Goal: Information Seeking & Learning: Learn about a topic

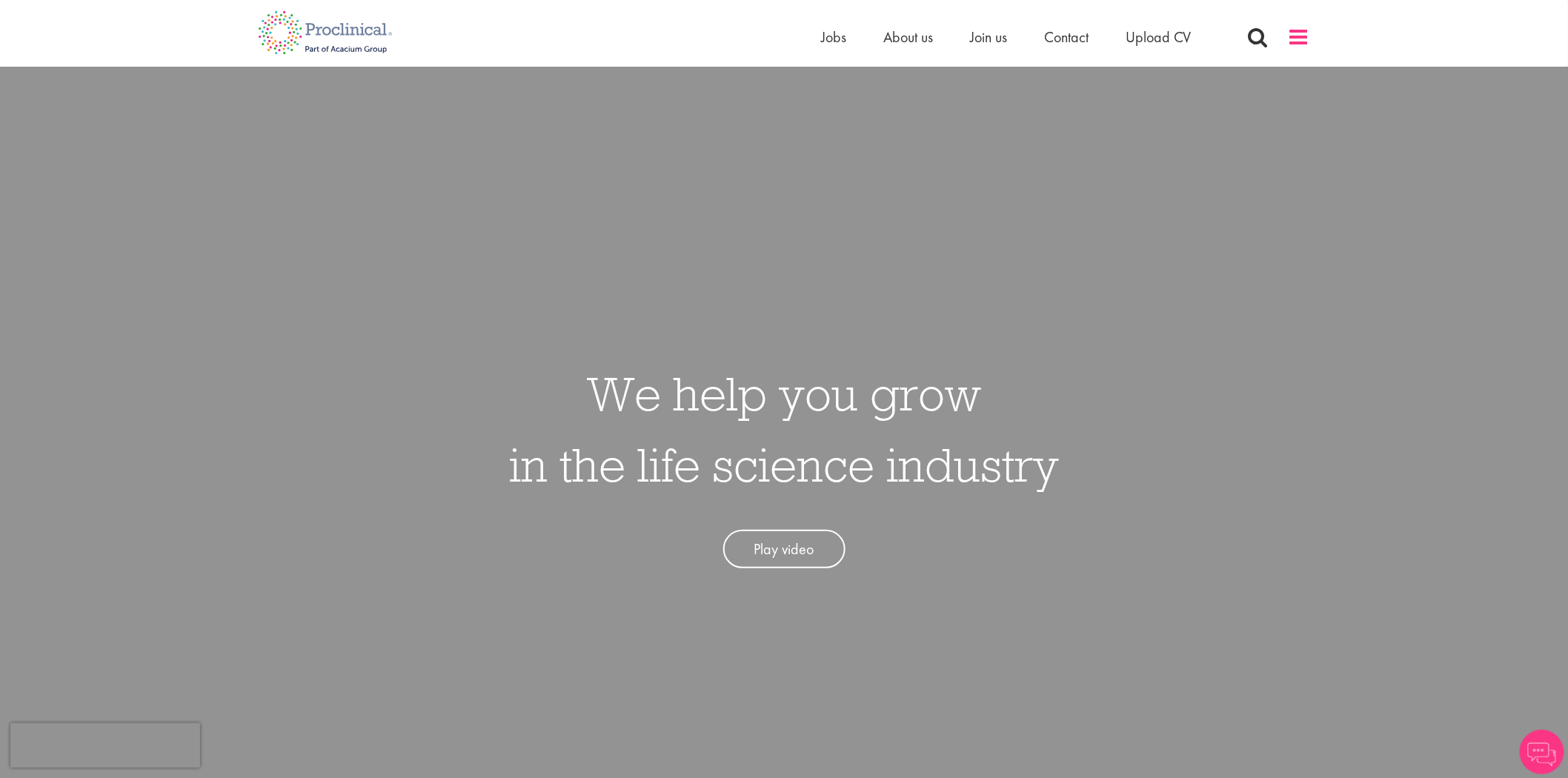
click at [1300, 30] on span at bounding box center [1299, 37] width 22 height 22
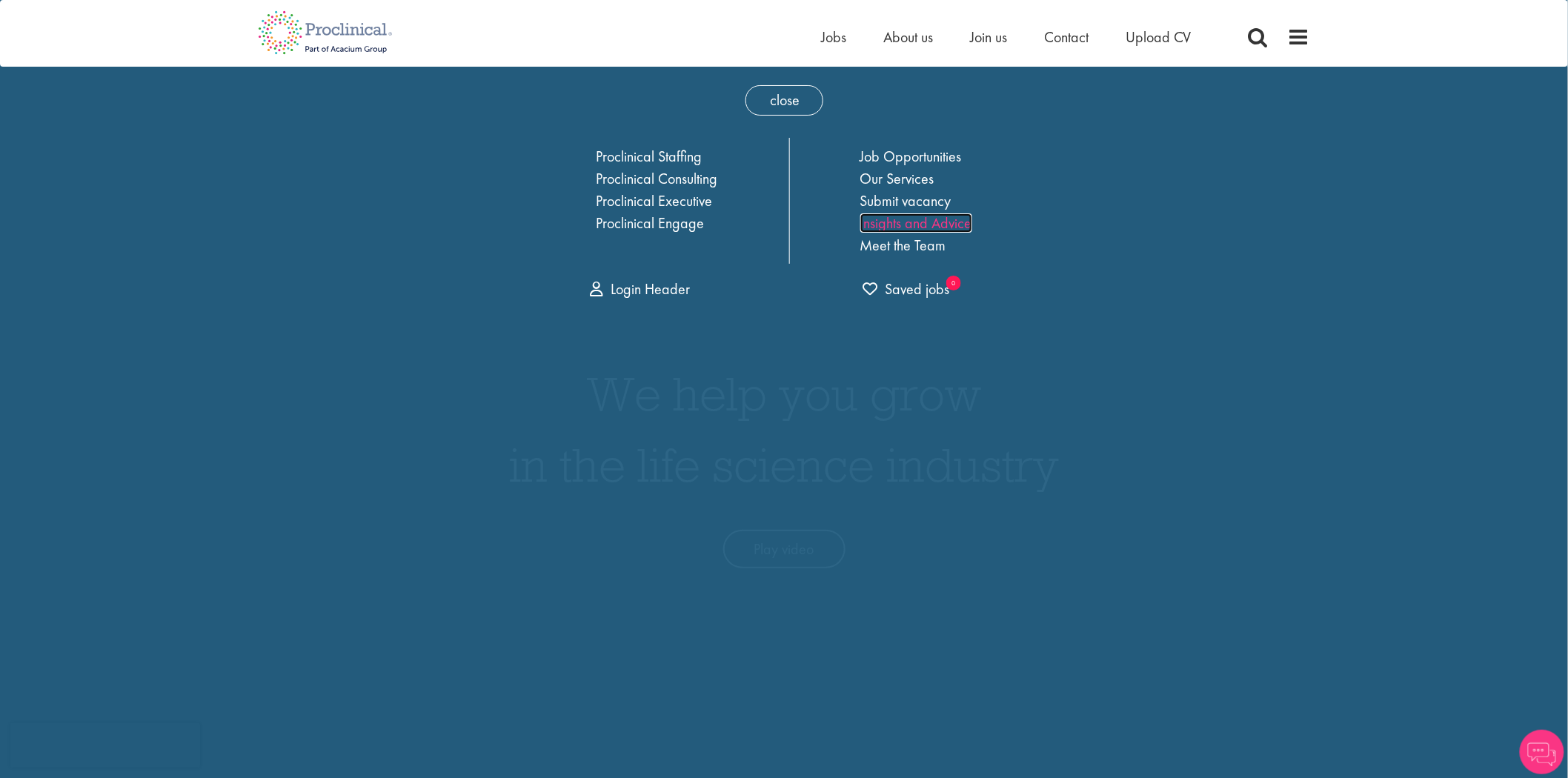
click at [888, 222] on link "Insights and Advice" at bounding box center [916, 223] width 112 height 19
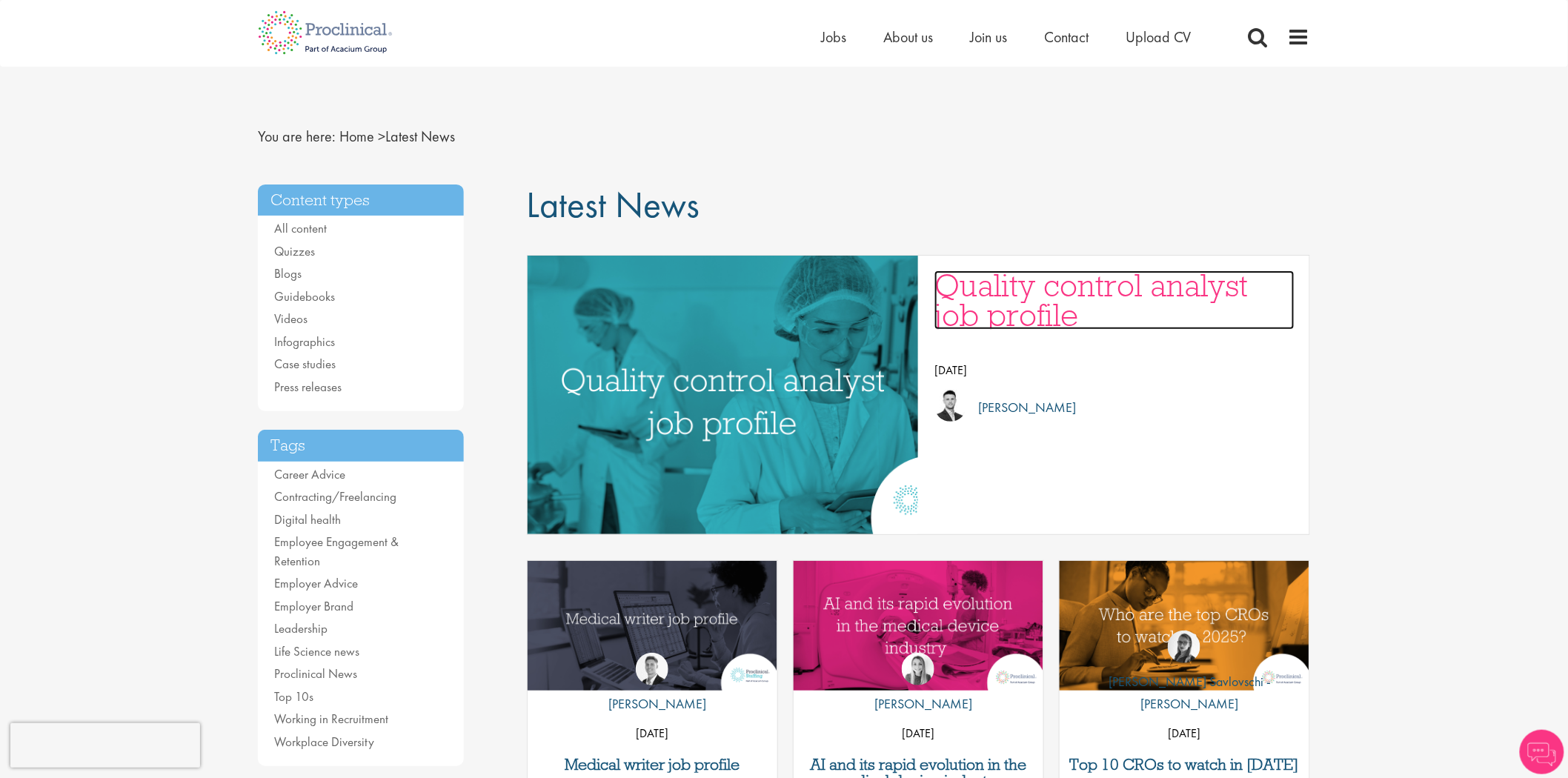
click at [1149, 297] on h3 "Quality control analyst job profile" at bounding box center [1115, 300] width 360 height 59
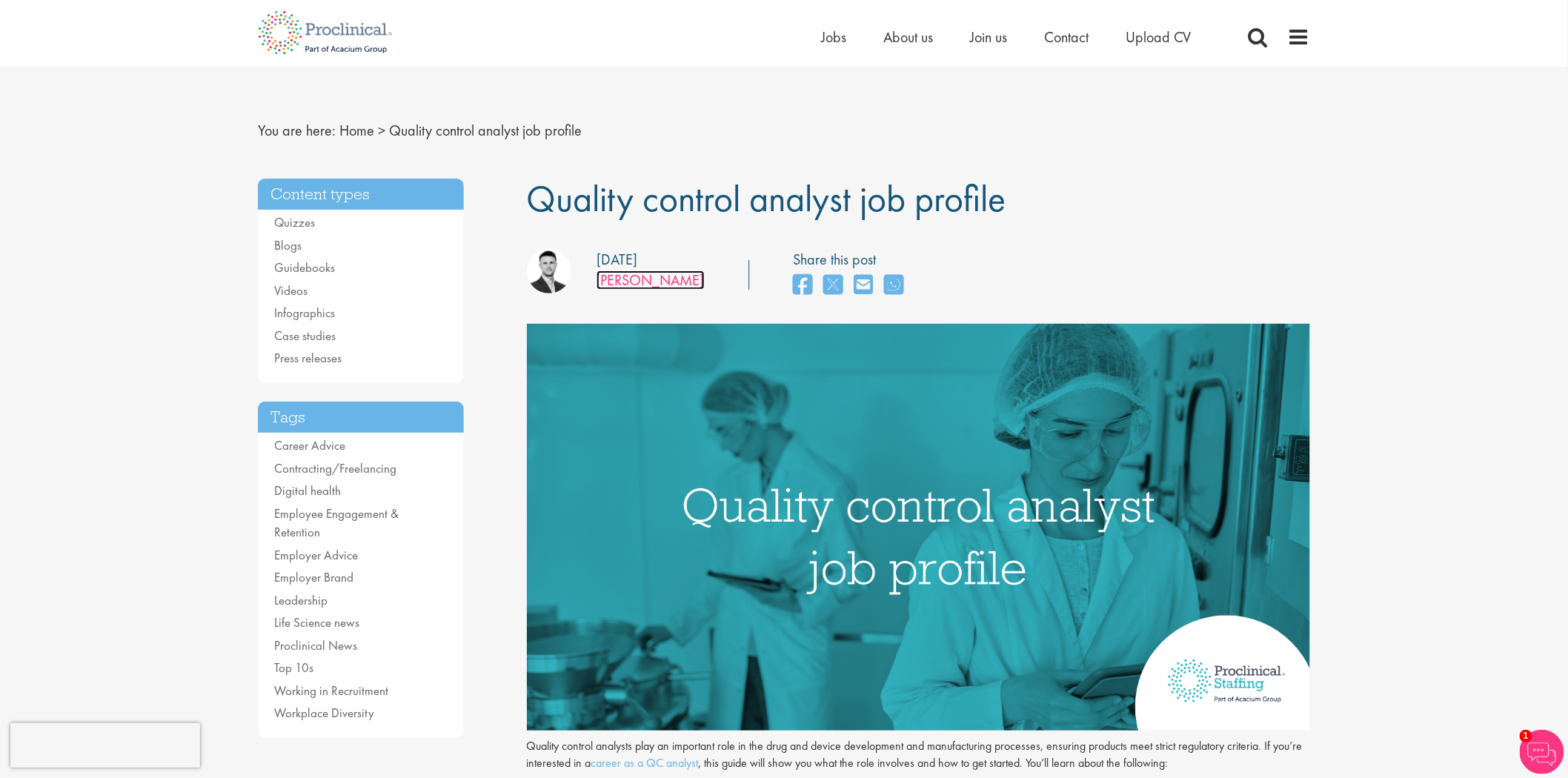
scroll to position [493, 0]
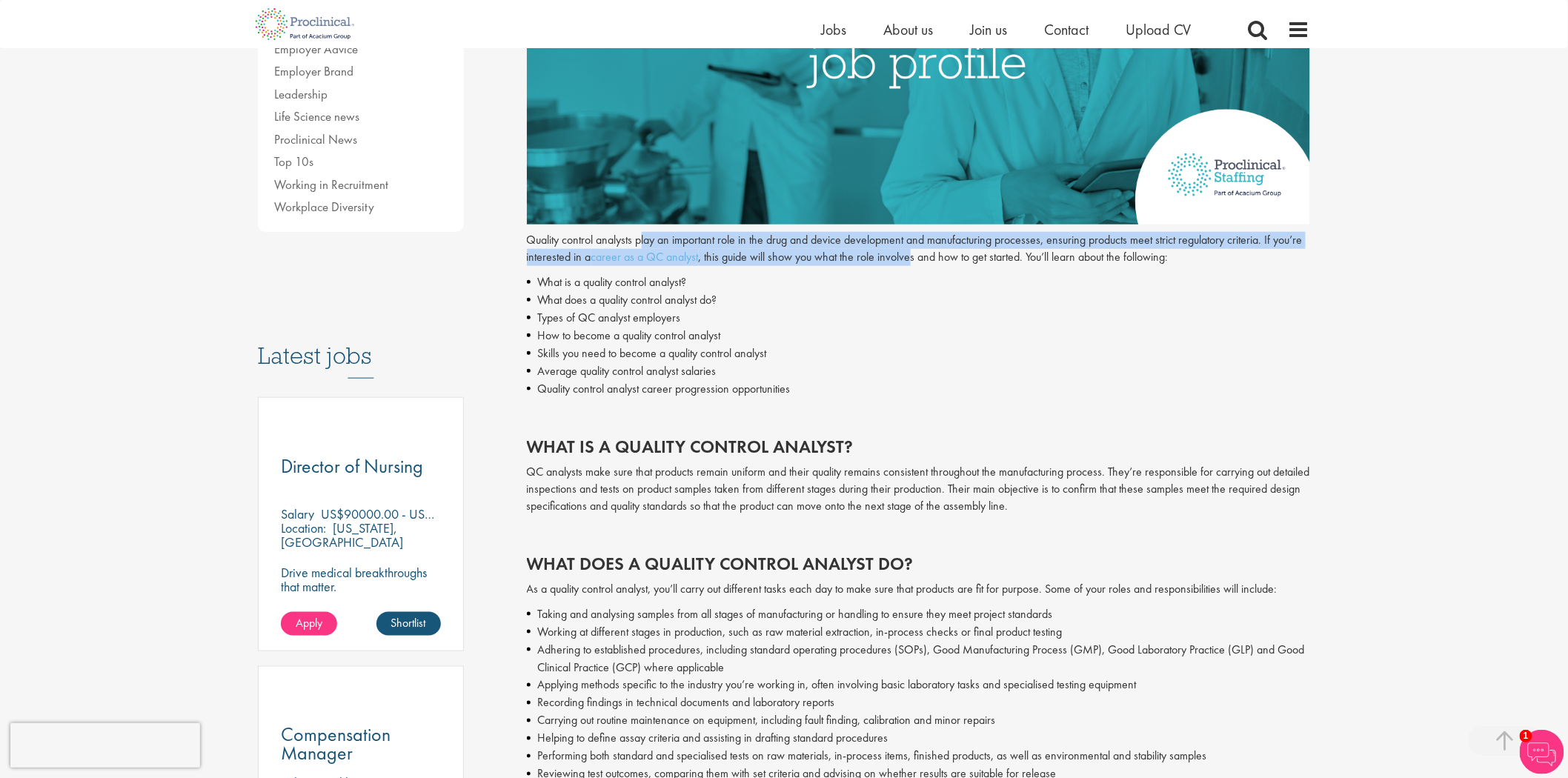
drag, startPoint x: 771, startPoint y: 240, endPoint x: 912, endPoint y: 251, distance: 141.4
click at [912, 251] on p "Quality control analysts play an important role in the drug and device developm…" at bounding box center [918, 249] width 784 height 34
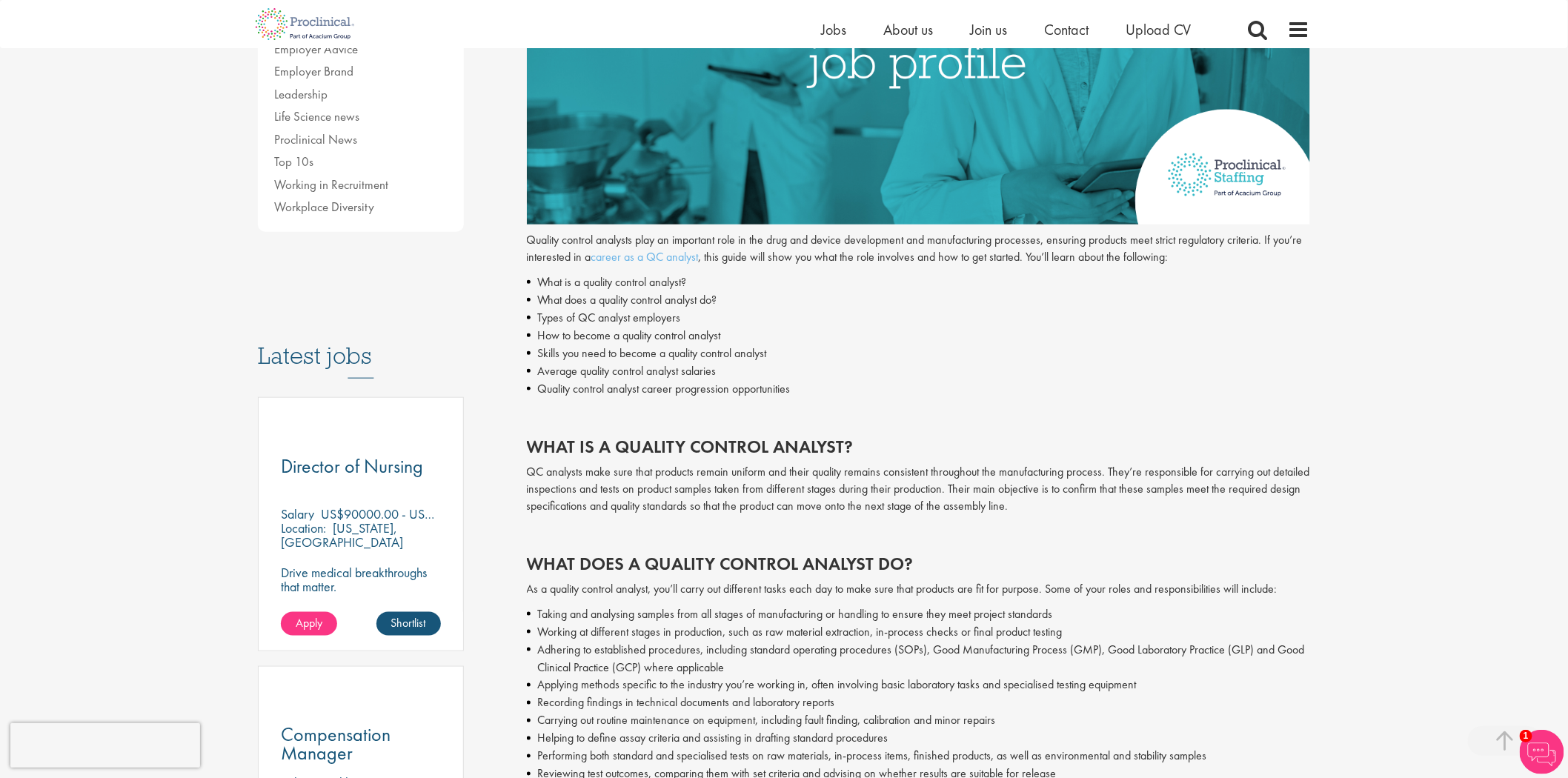
drag, startPoint x: 835, startPoint y: 253, endPoint x: 917, endPoint y: 274, distance: 84.6
click at [917, 274] on div "Quality control analysts play an important role in the drug and device developm…" at bounding box center [918, 525] width 784 height 587
click at [917, 274] on li "What is a quality control analyst?" at bounding box center [918, 283] width 784 height 18
drag, startPoint x: 657, startPoint y: 294, endPoint x: 682, endPoint y: 351, distance: 62.2
click at [682, 351] on ul "What is a quality control analyst? What does a quality control analyst do? Type…" at bounding box center [918, 336] width 784 height 125
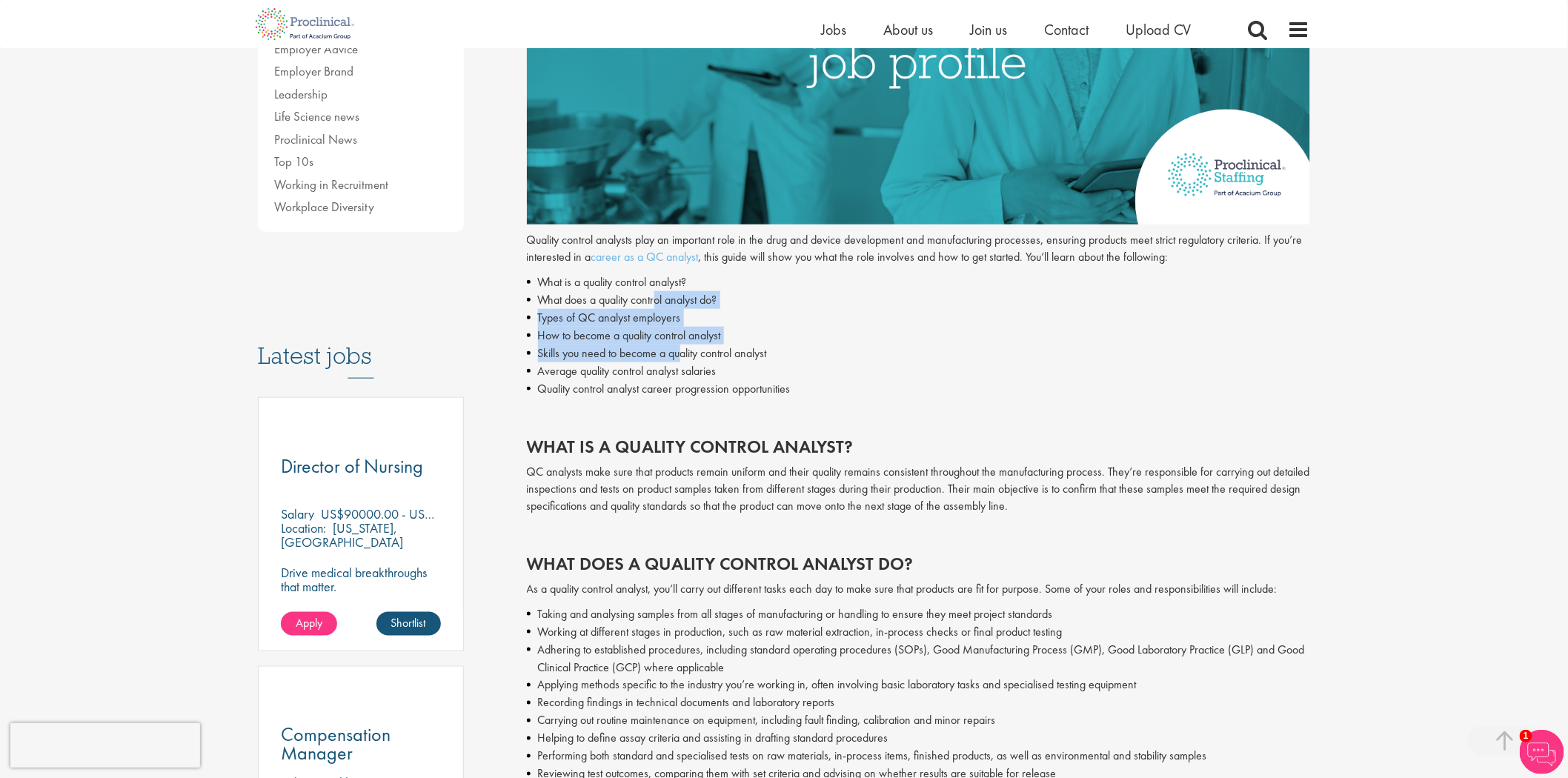
click at [682, 351] on li "Skills you need to become a quality control analyst" at bounding box center [918, 354] width 784 height 18
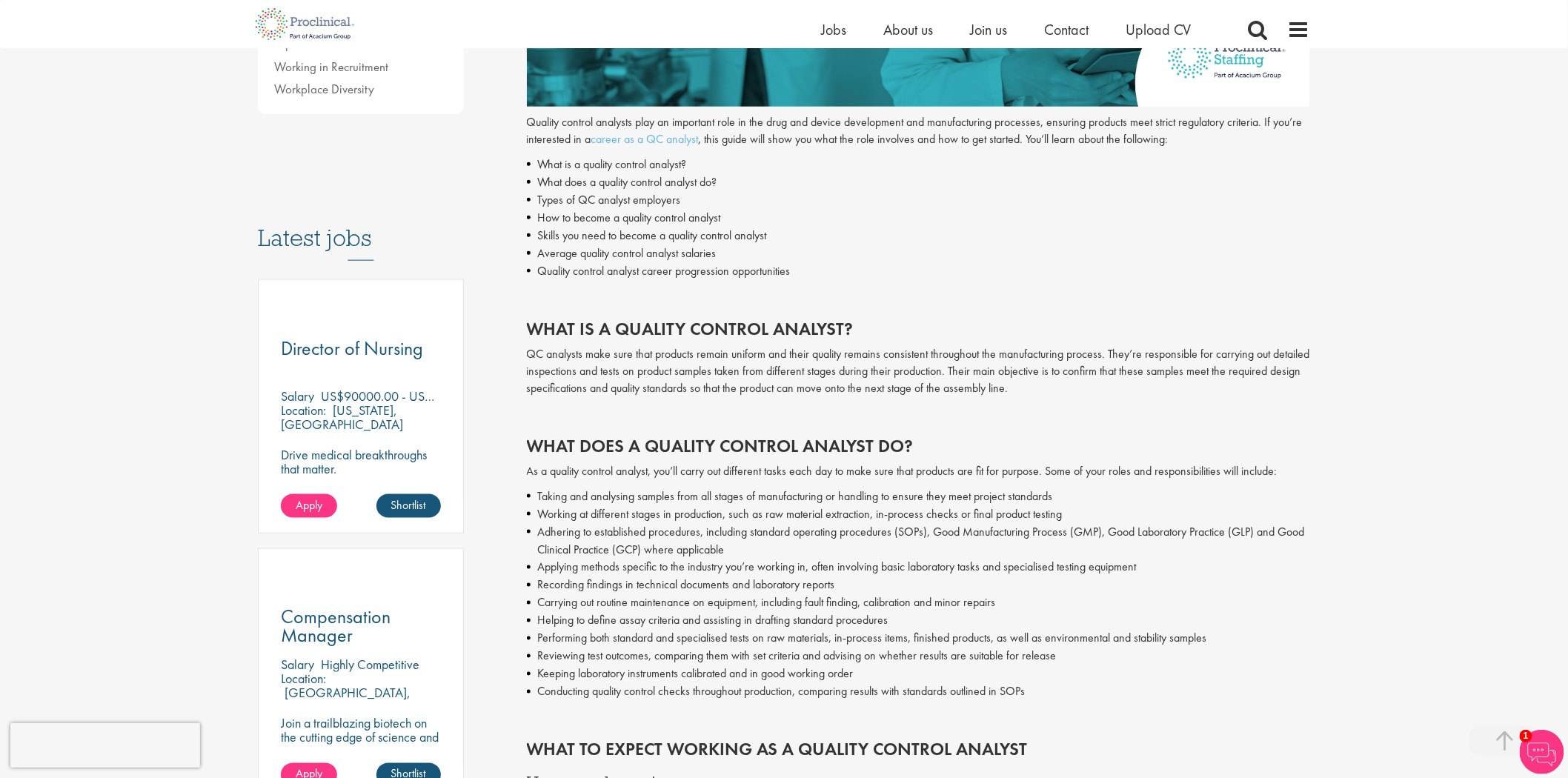
scroll to position [305, 0]
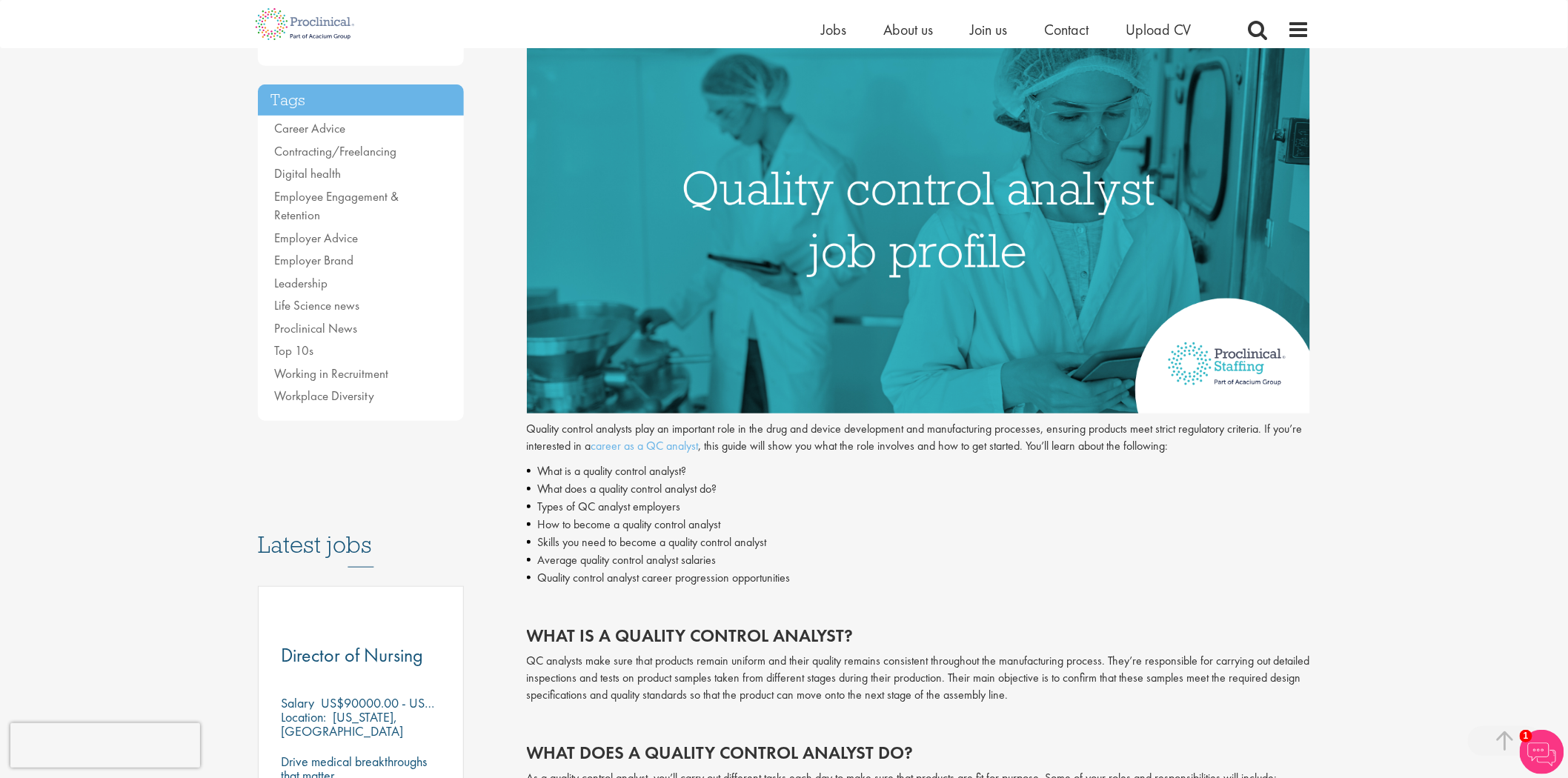
drag, startPoint x: 554, startPoint y: 489, endPoint x: 871, endPoint y: 537, distance: 320.6
click at [871, 537] on ul "What is a quality control analyst? What does a quality control analyst do? Type…" at bounding box center [918, 525] width 784 height 125
click at [872, 537] on li "Skills you need to become a quality control analyst" at bounding box center [918, 542] width 784 height 18
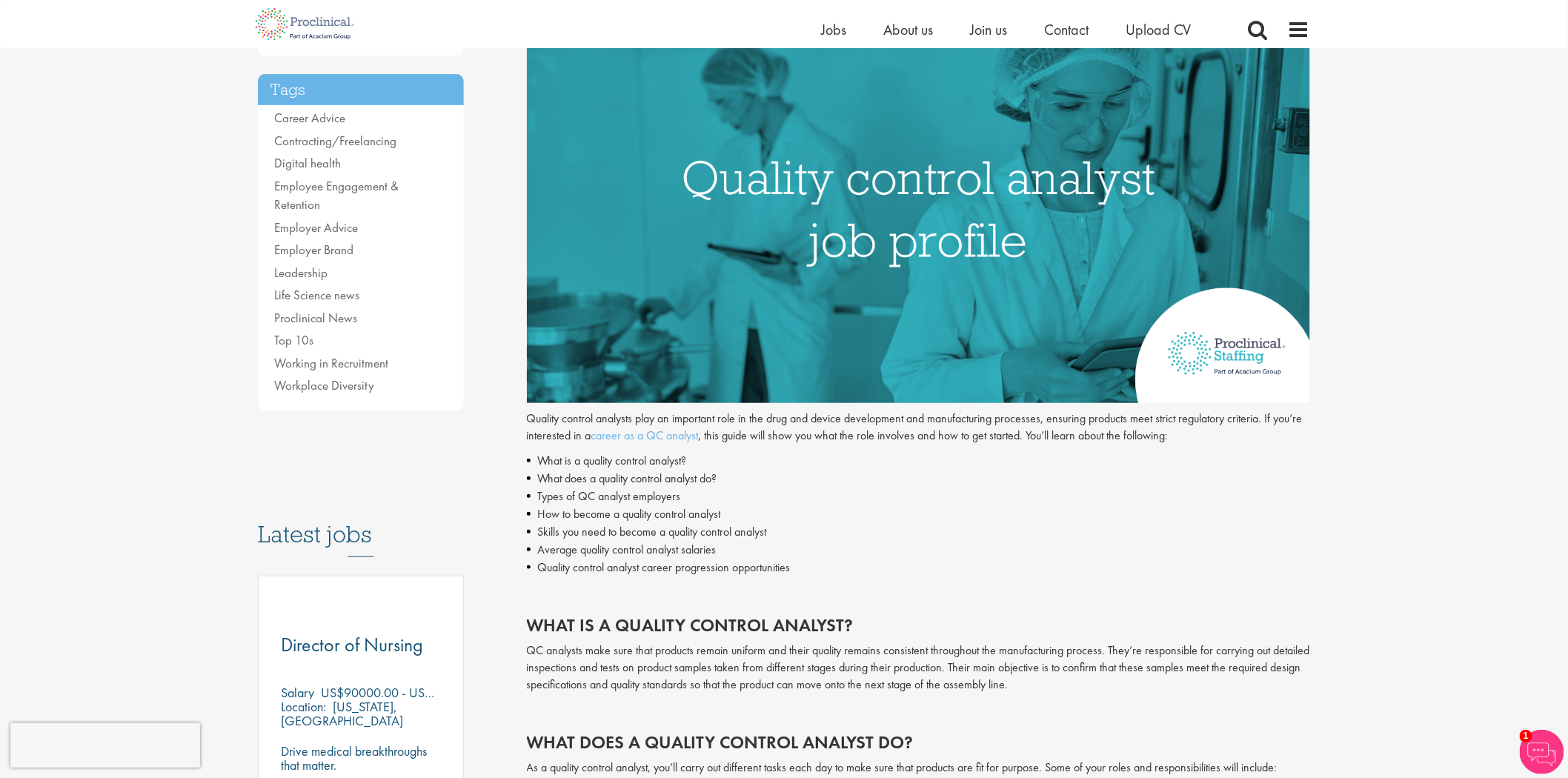
scroll to position [329, 0]
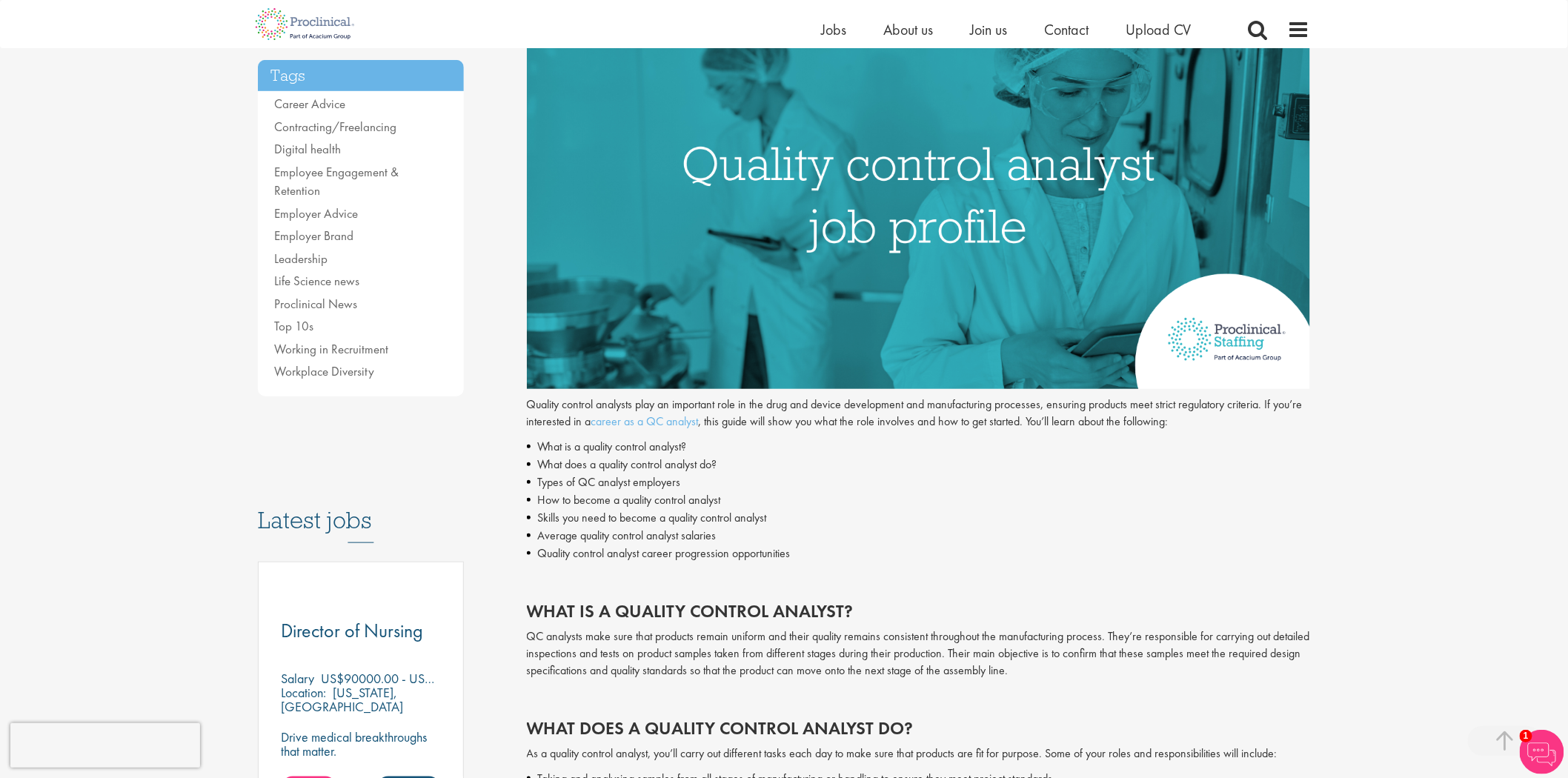
drag, startPoint x: 552, startPoint y: 543, endPoint x: 809, endPoint y: 475, distance: 265.8
click at [809, 475] on ul "What is a quality control analyst? What does a quality control analyst do? Type…" at bounding box center [918, 501] width 784 height 125
click at [913, 516] on li "Skills you need to become a quality control analyst" at bounding box center [918, 518] width 784 height 18
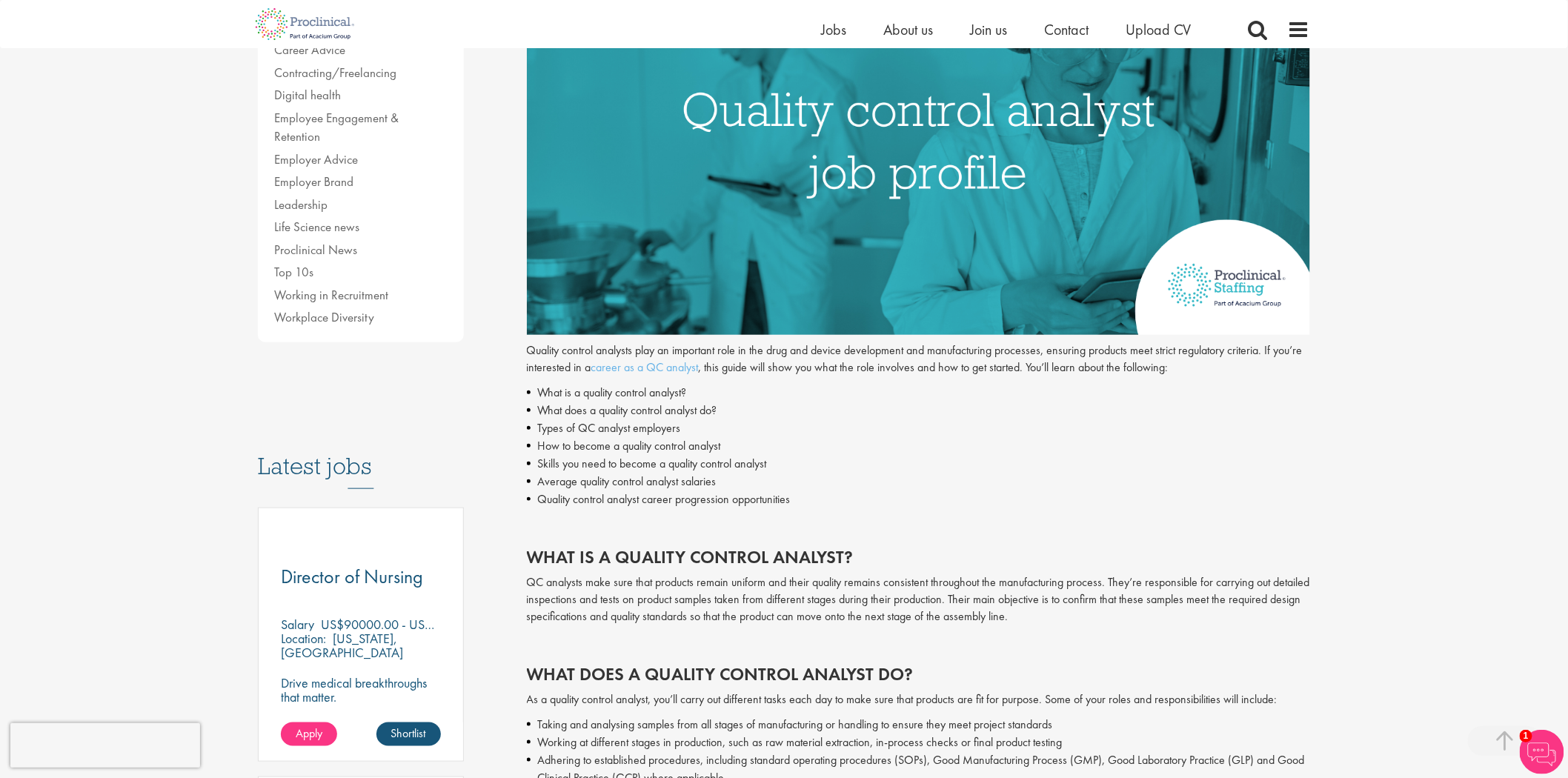
scroll to position [412, 0]
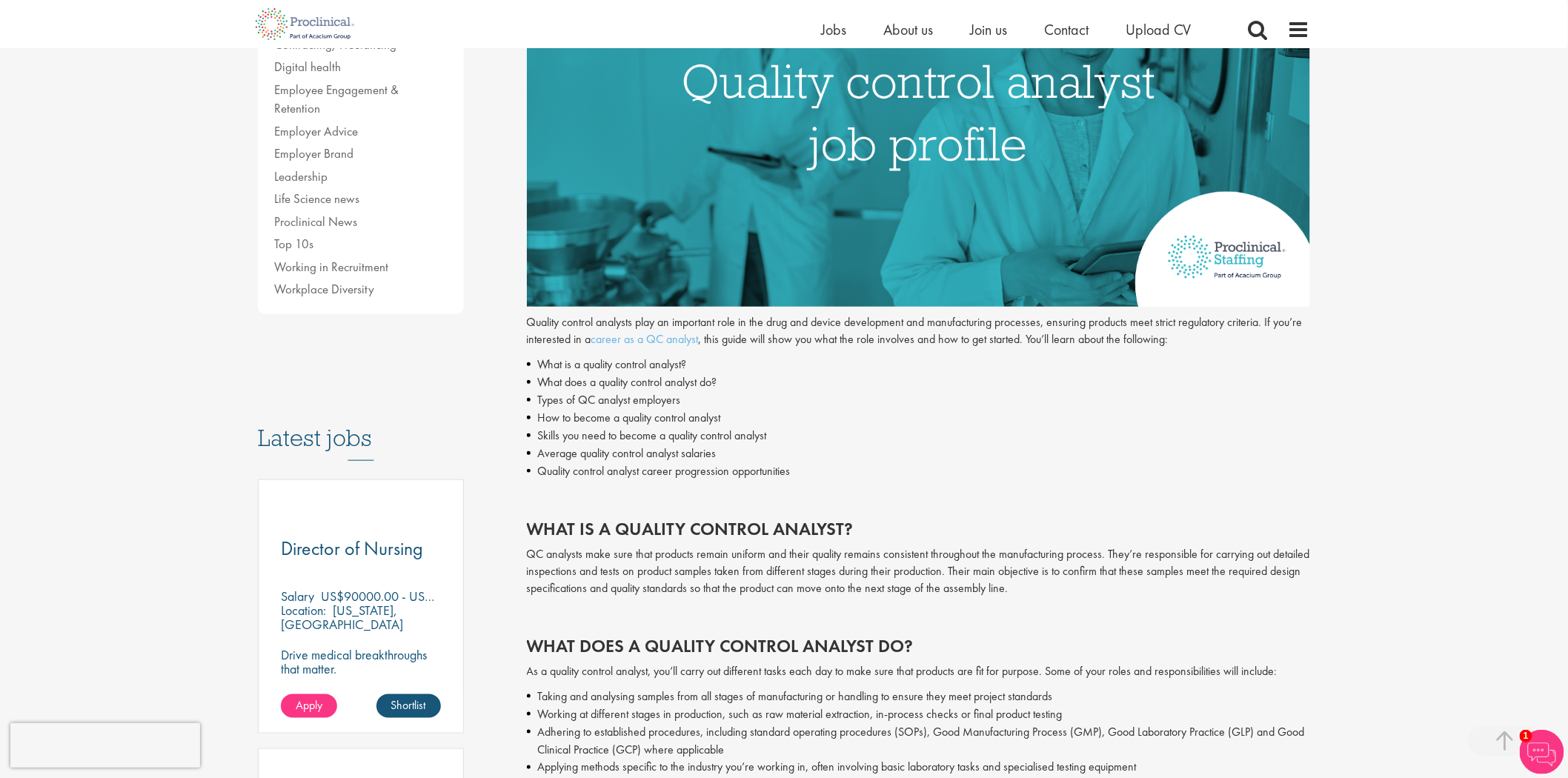
click at [991, 423] on li "How to become a quality control analyst" at bounding box center [918, 418] width 784 height 18
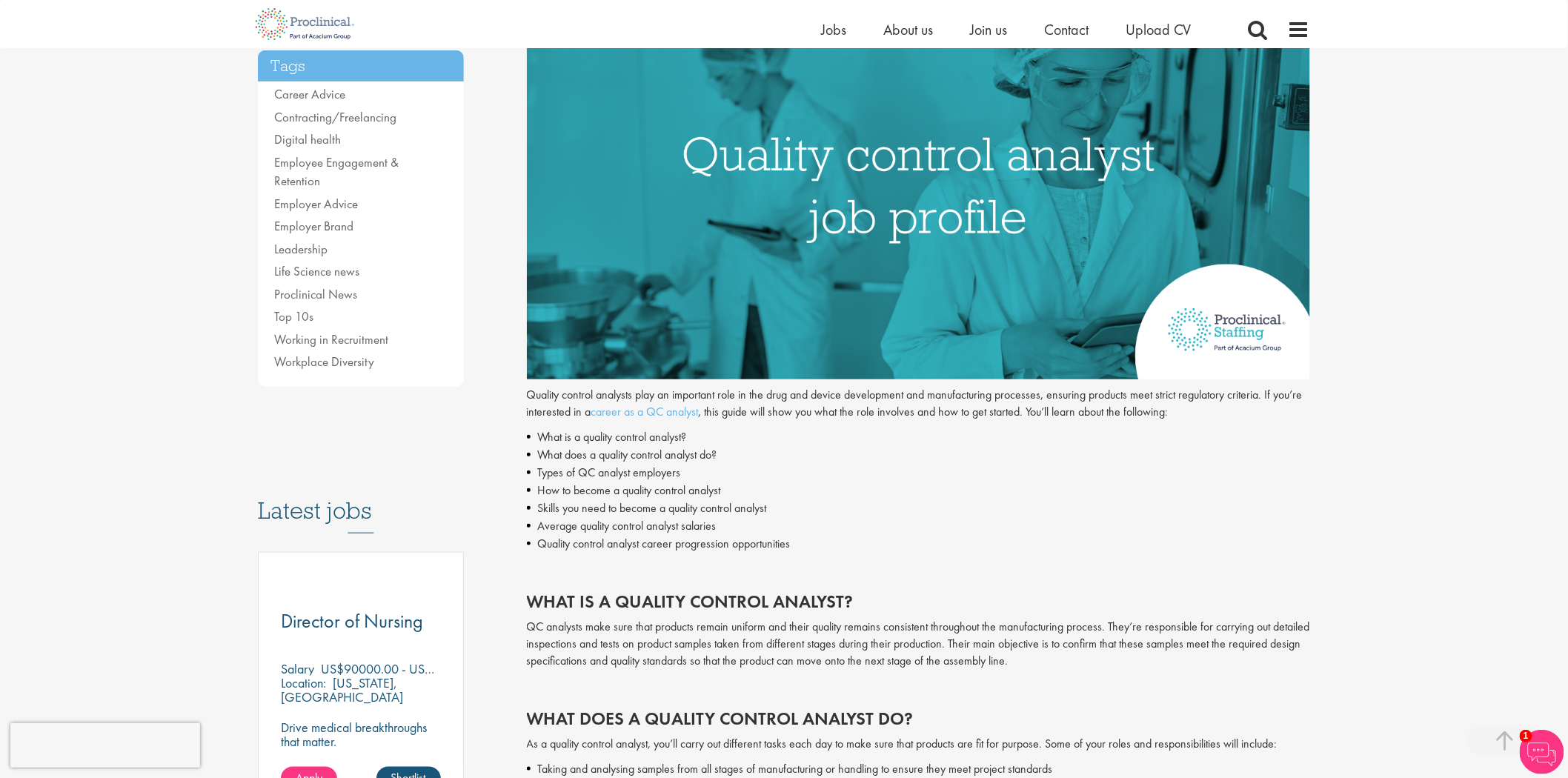
scroll to position [493, 0]
